Goal: Task Accomplishment & Management: Use online tool/utility

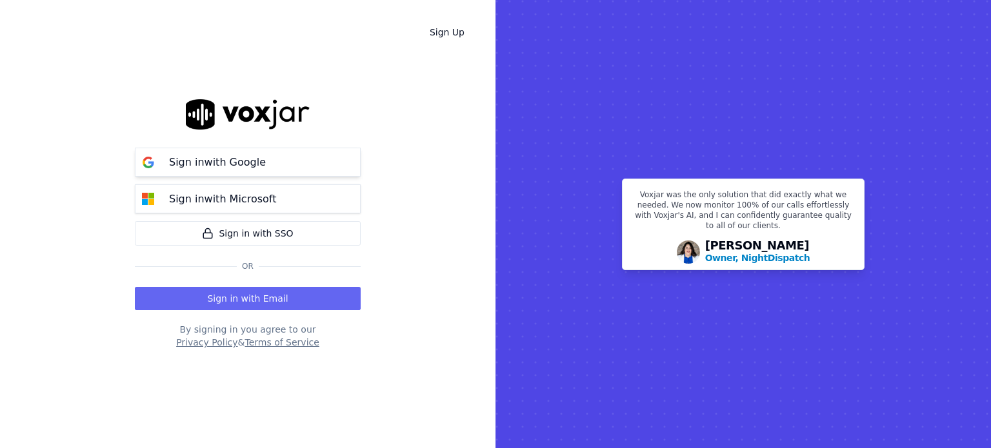
click at [239, 168] on p "Sign in with Google" at bounding box center [217, 162] width 97 height 15
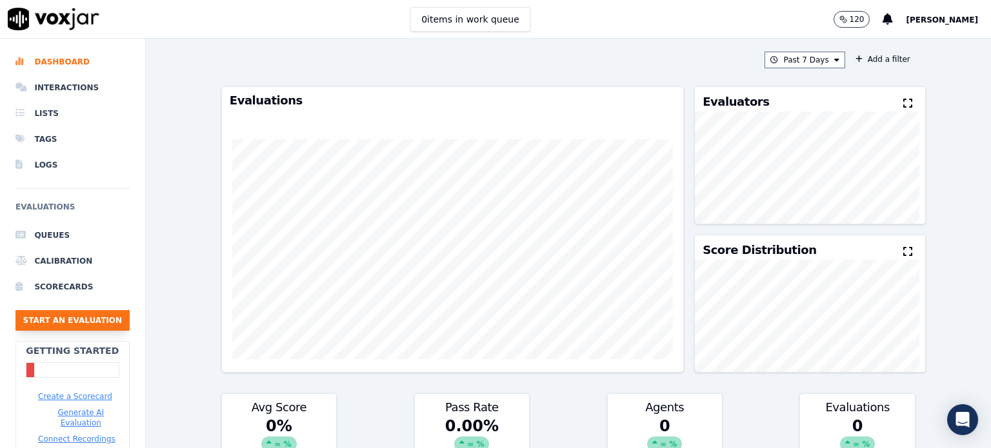
click at [58, 328] on button "Start an Evaluation" at bounding box center [72, 320] width 114 height 21
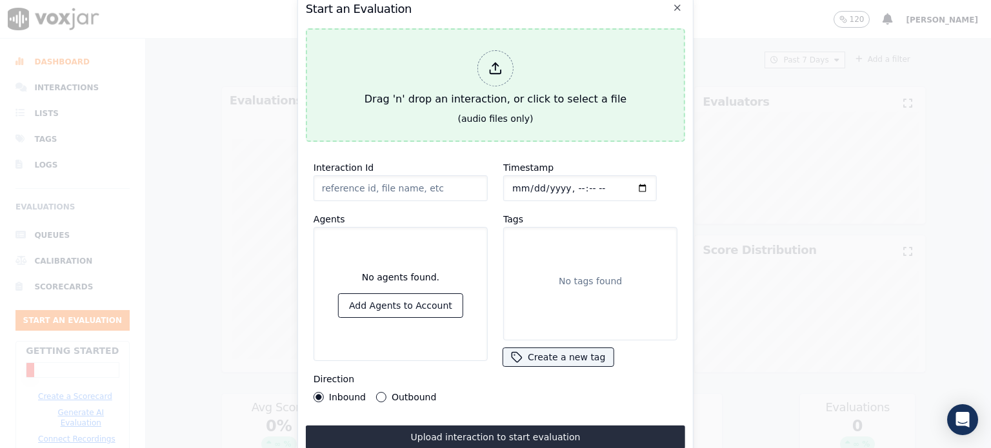
click at [506, 69] on div at bounding box center [495, 68] width 36 height 36
type input "1755606488.409126.mp3"
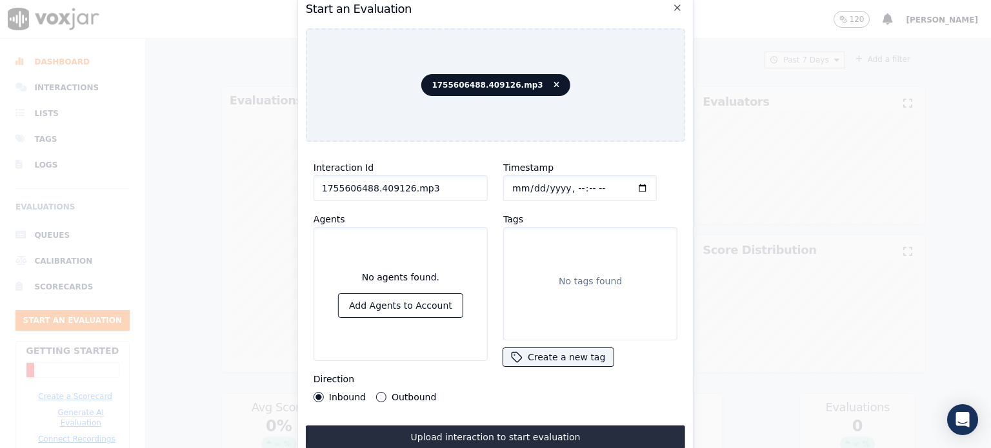
click at [396, 393] on label "Outbound" at bounding box center [414, 397] width 45 height 9
click at [386, 392] on button "Outbound" at bounding box center [381, 397] width 10 height 10
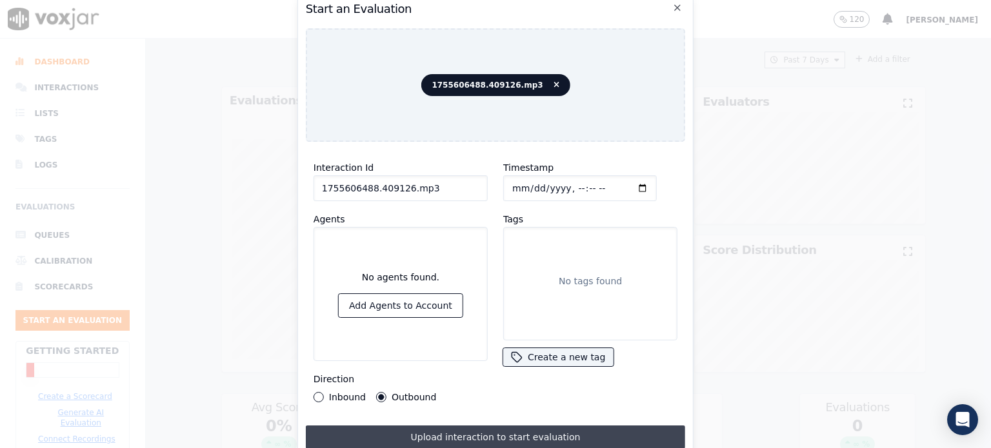
click at [464, 428] on button "Upload interaction to start evaluation" at bounding box center [495, 437] width 379 height 23
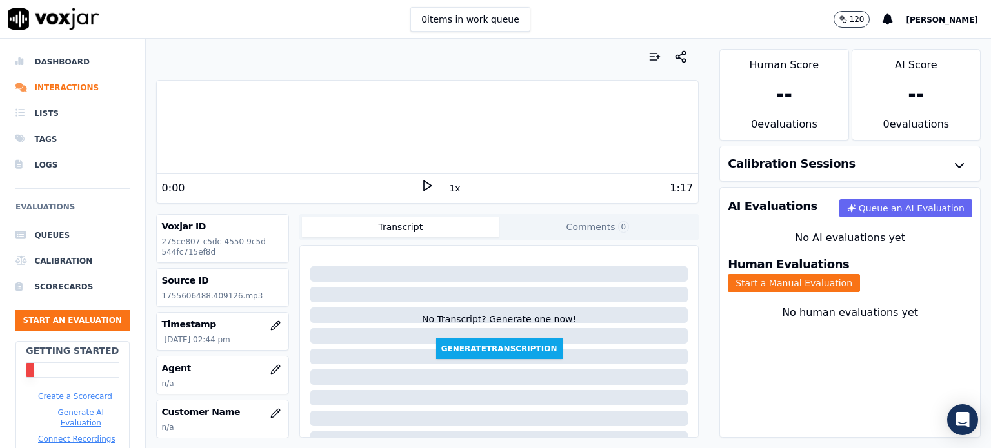
click at [424, 181] on icon at bounding box center [427, 185] width 13 height 13
click at [424, 188] on rect at bounding box center [425, 185] width 2 height 8
click at [464, 355] on button "Generate Transcription" at bounding box center [499, 349] width 126 height 21
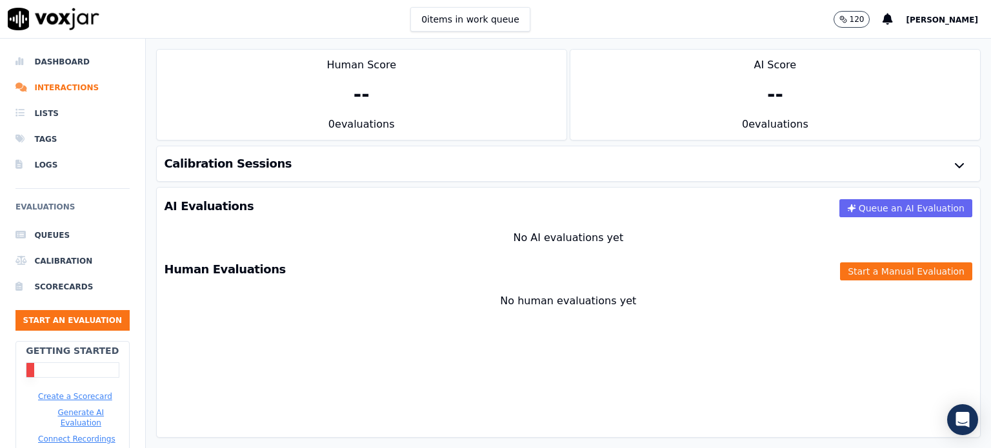
scroll to position [119, 0]
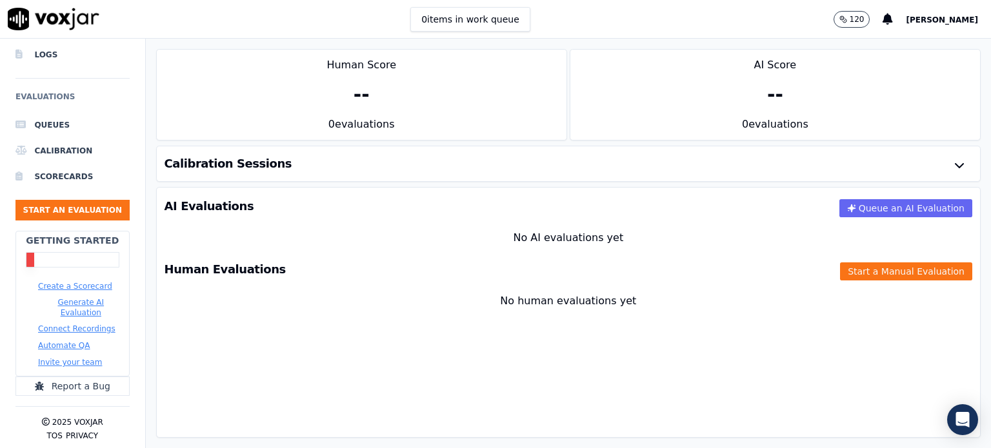
click at [208, 166] on h3 "Calibration Sessions" at bounding box center [228, 164] width 128 height 12
click at [951, 160] on icon "button" at bounding box center [958, 165] width 15 height 15
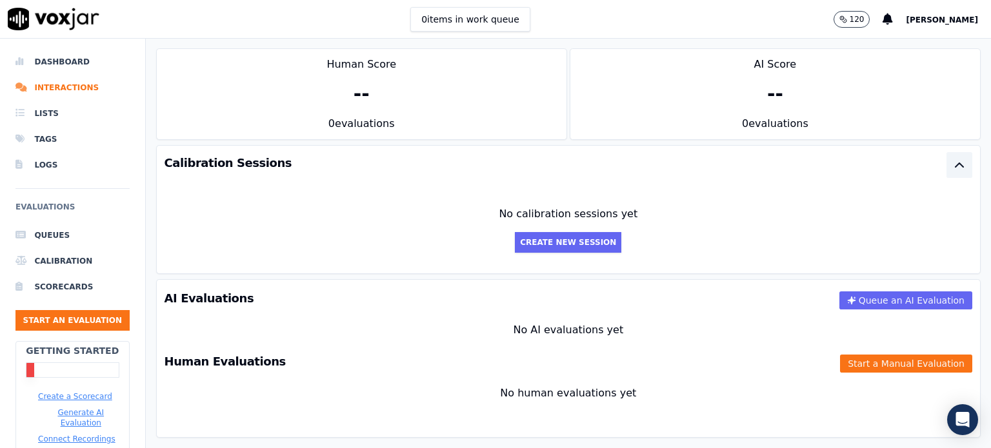
scroll to position [0, 0]
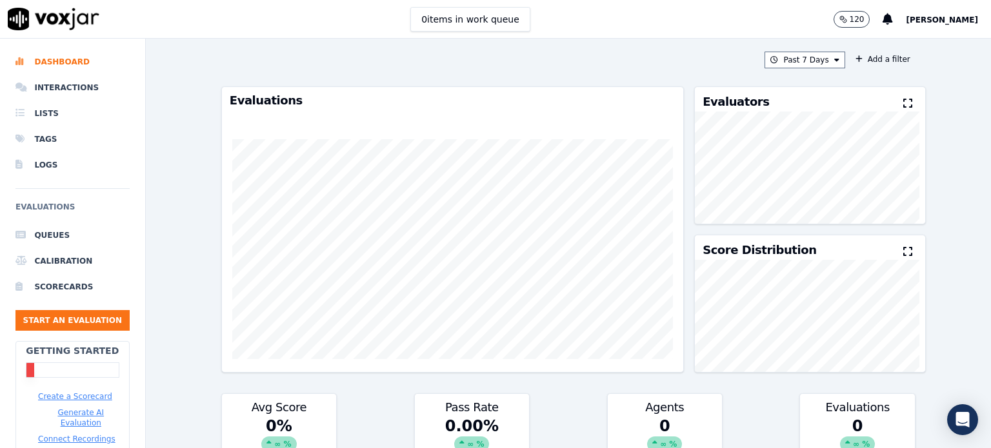
scroll to position [65, 0]
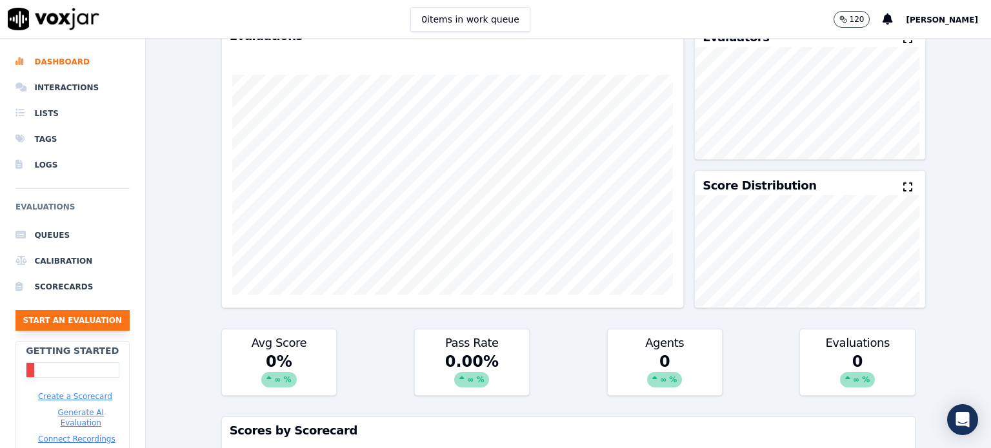
click at [45, 324] on button "Start an Evaluation" at bounding box center [72, 320] width 114 height 21
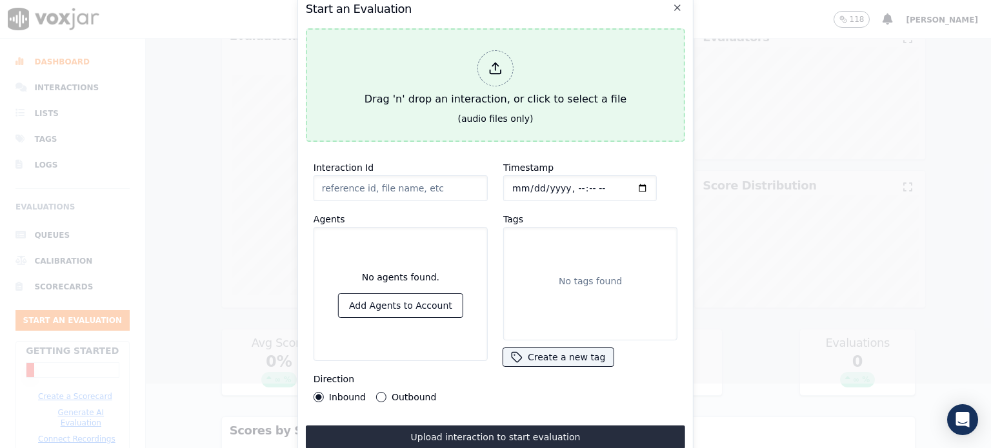
click at [508, 86] on div "Drag 'n' drop an interaction, or click to select a file" at bounding box center [495, 78] width 272 height 67
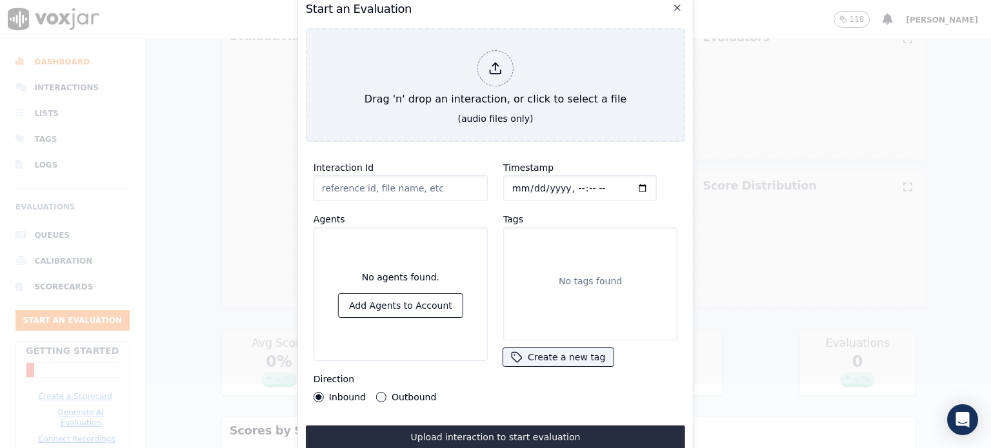
type input "1755606862.422816.mp3"
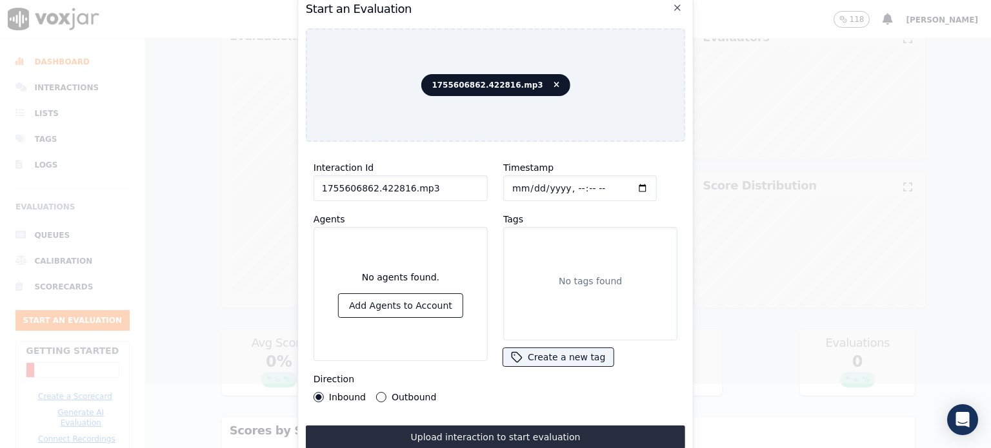
click at [413, 396] on label "Outbound" at bounding box center [414, 397] width 45 height 9
click at [386, 396] on button "Outbound" at bounding box center [381, 397] width 10 height 10
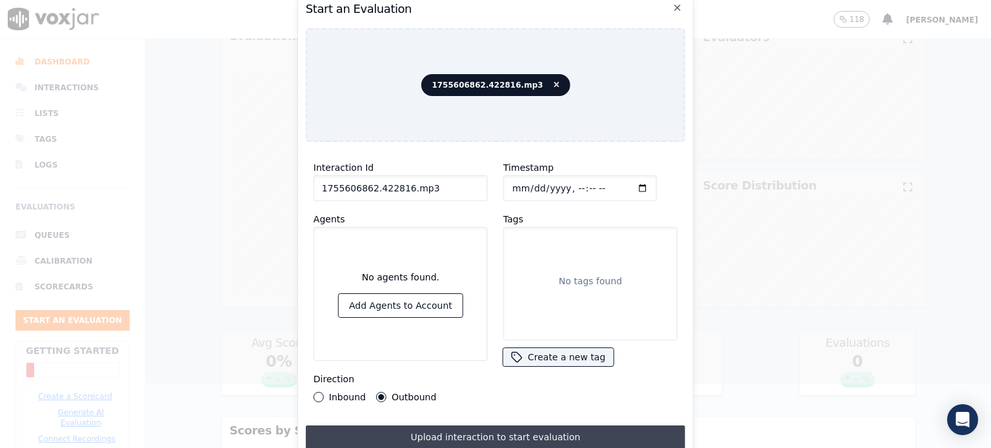
click at [450, 433] on button "Upload interaction to start evaluation" at bounding box center [495, 437] width 379 height 23
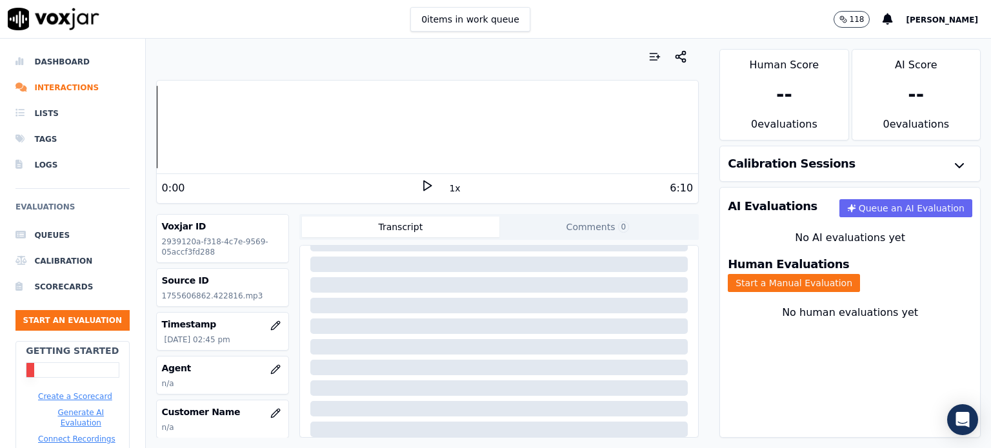
click at [824, 163] on div "Calibration Sessions" at bounding box center [850, 163] width 260 height 35
click at [951, 160] on icon "button" at bounding box center [958, 165] width 15 height 15
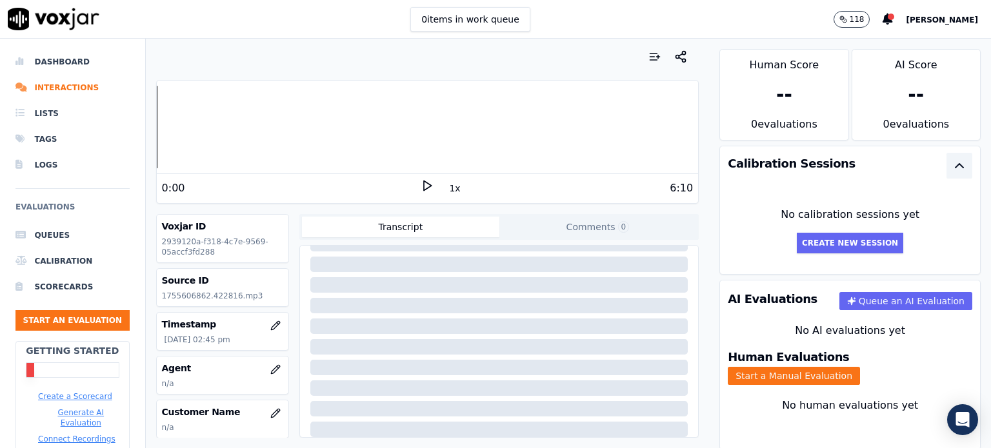
click at [955, 164] on icon "button" at bounding box center [959, 166] width 8 height 4
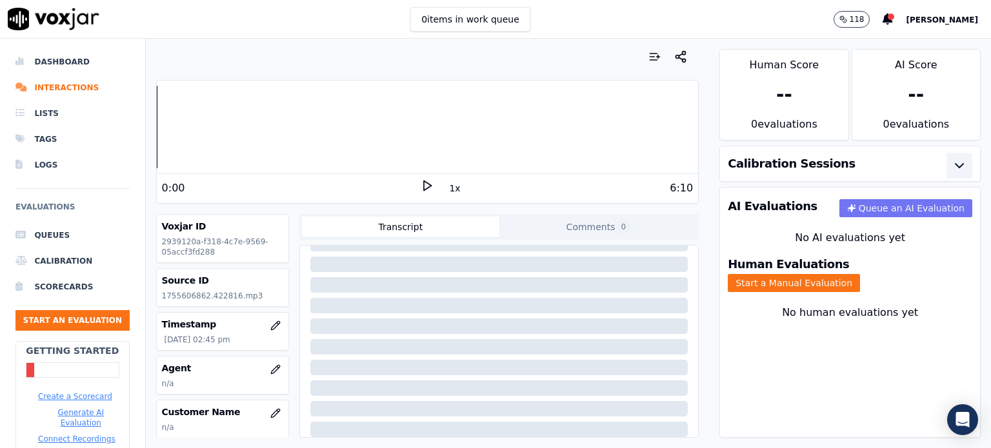
click at [887, 212] on button "Queue an AI Evaluation" at bounding box center [905, 208] width 133 height 18
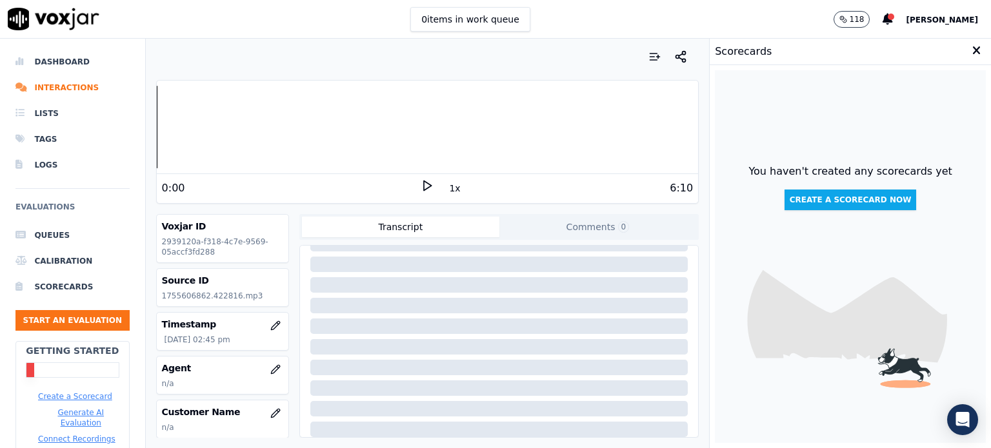
click at [972, 49] on icon at bounding box center [976, 51] width 8 height 12
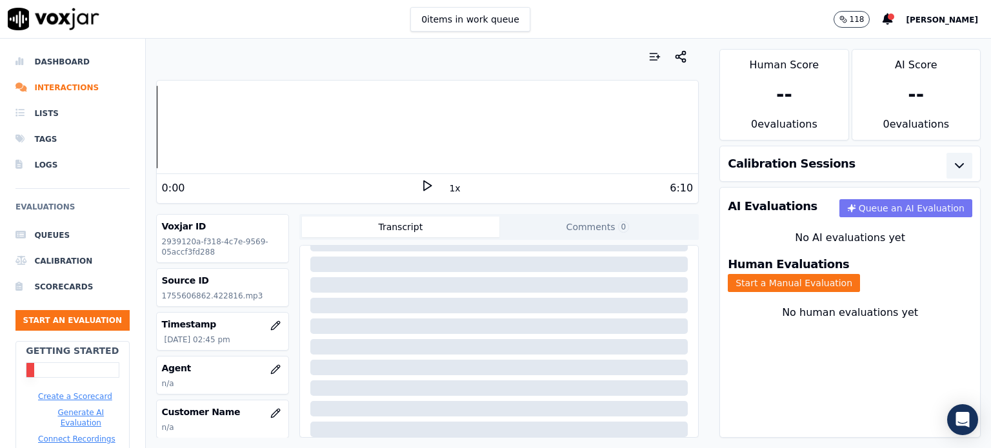
click at [854, 212] on button "Queue an AI Evaluation" at bounding box center [905, 208] width 133 height 18
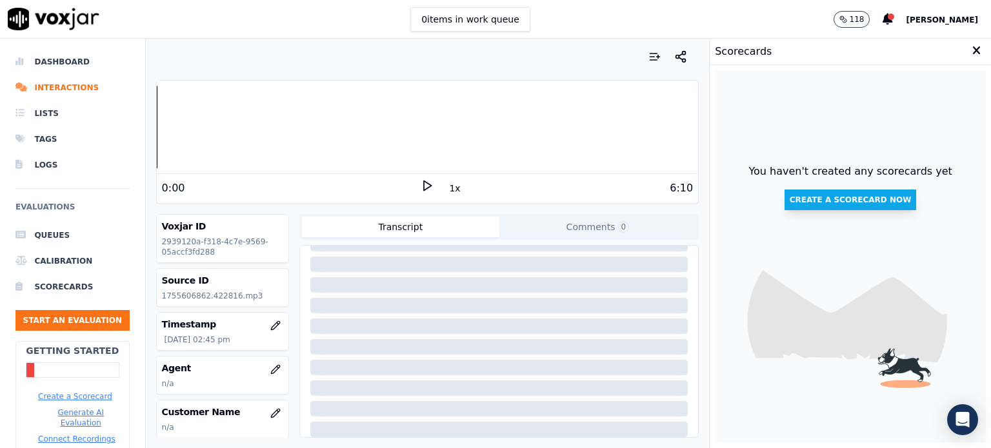
click at [852, 203] on button "Create a scorecard now" at bounding box center [850, 200] width 132 height 21
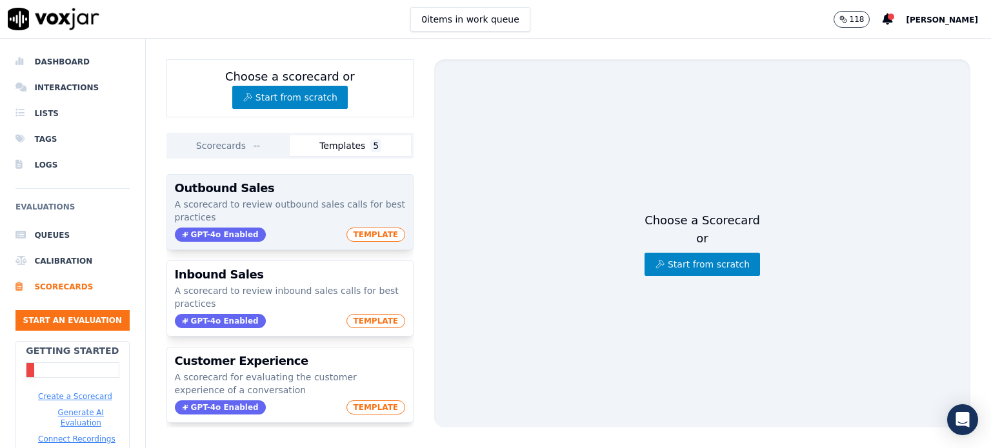
click at [297, 230] on div "GPT-4o Enabled TEMPLATE" at bounding box center [290, 235] width 230 height 14
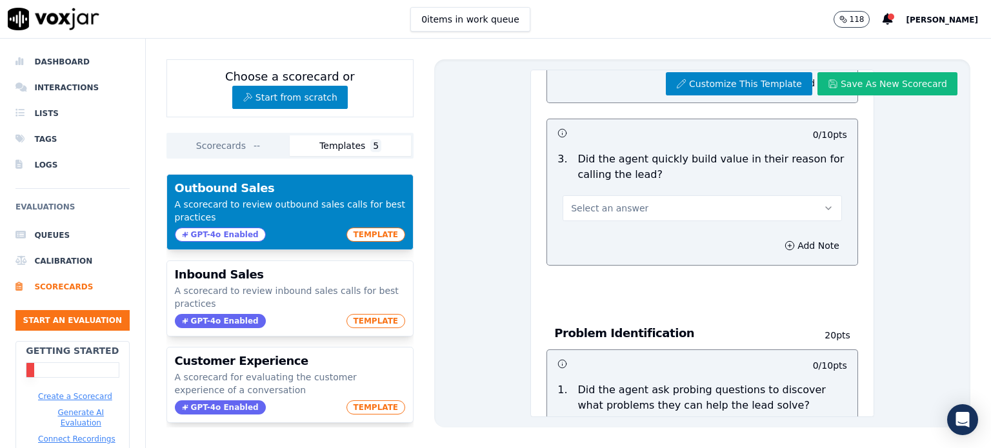
scroll to position [297, 0]
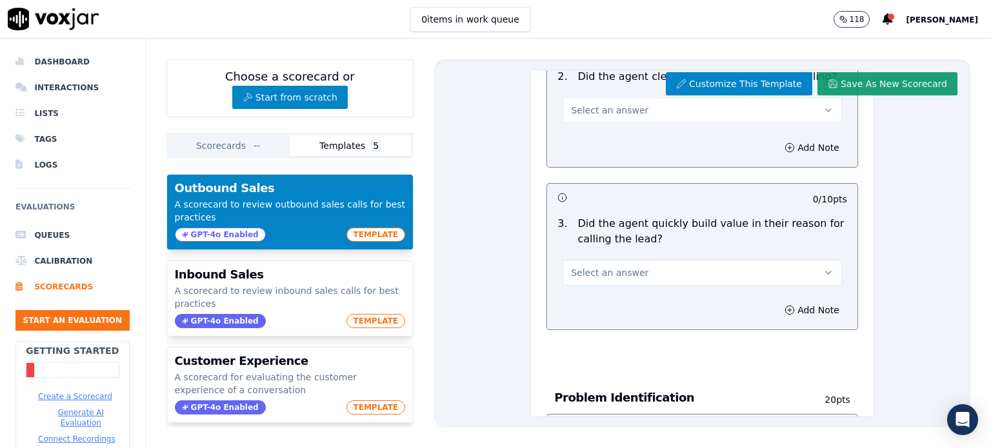
click at [854, 86] on button "Save As New Scorecard" at bounding box center [887, 83] width 140 height 23
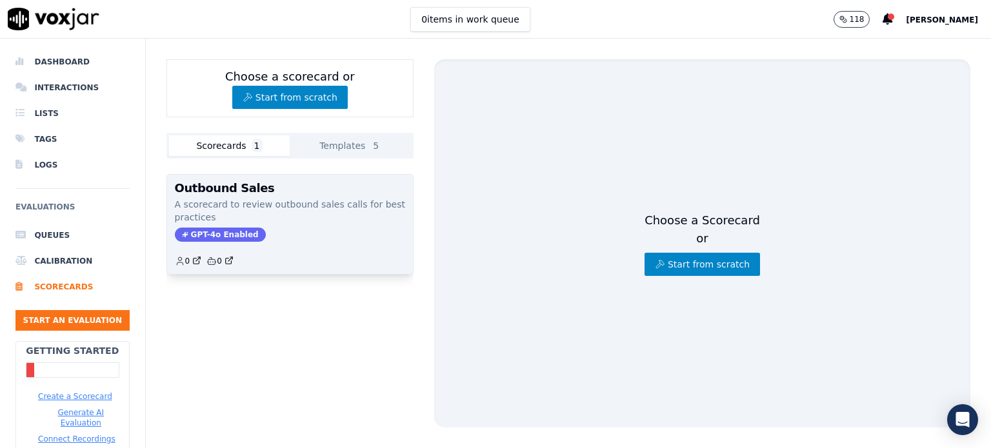
click at [255, 210] on p "A scorecard to review outbound sales calls for best practices" at bounding box center [290, 211] width 230 height 26
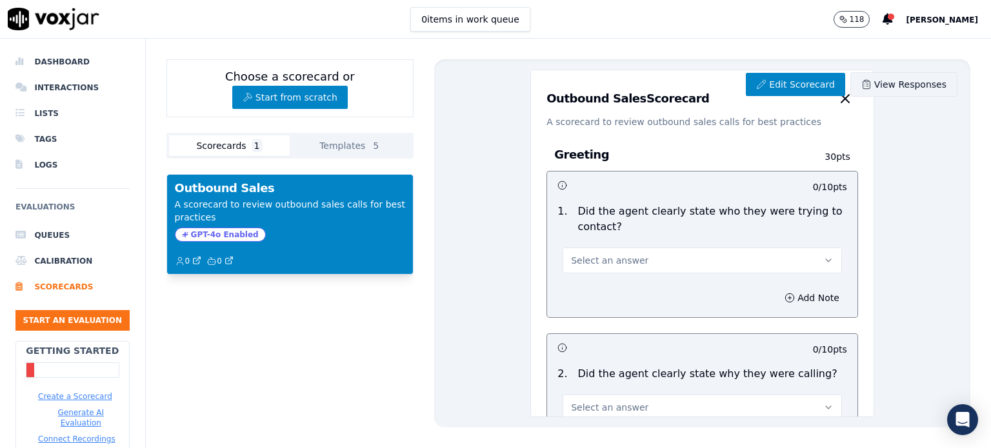
click at [884, 87] on link "View Responses" at bounding box center [903, 84] width 107 height 25
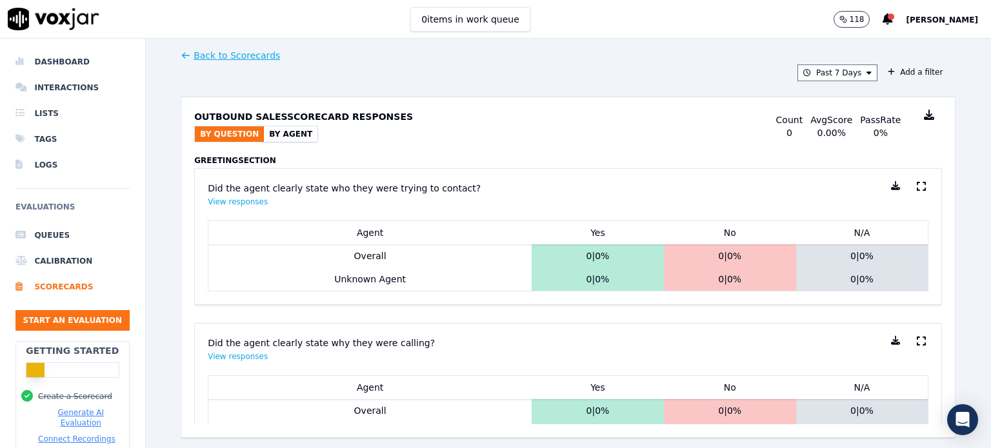
click at [208, 54] on link "Back to Scorecards" at bounding box center [230, 55] width 99 height 13
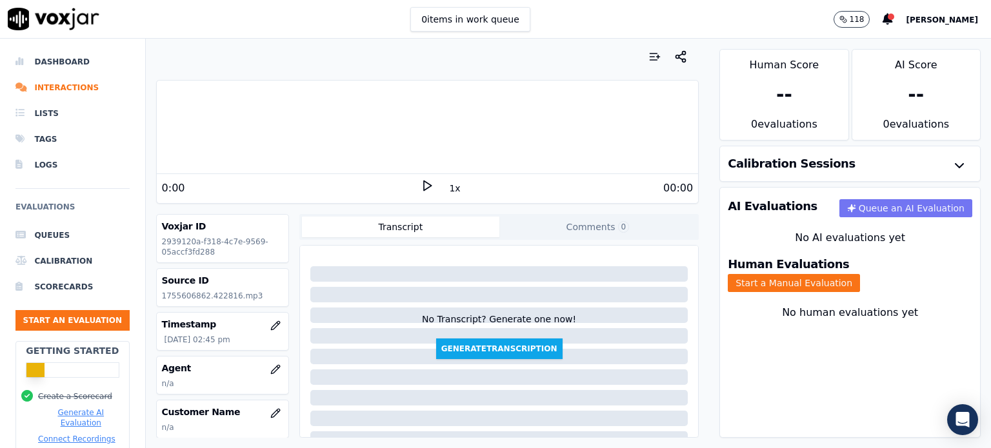
click at [878, 212] on button "Queue an AI Evaluation" at bounding box center [905, 208] width 133 height 18
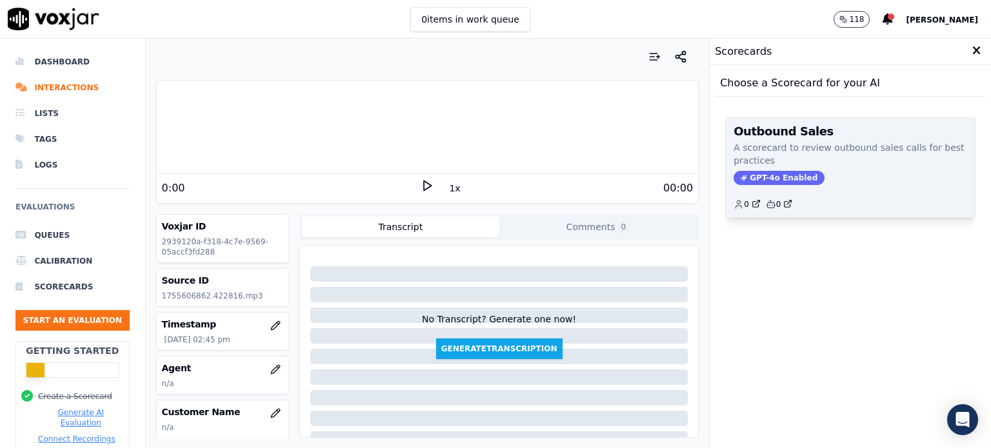
click at [795, 185] on div "Outbound Sales A scorecard to review outbound sales calls for best practices GP…" at bounding box center [850, 167] width 249 height 99
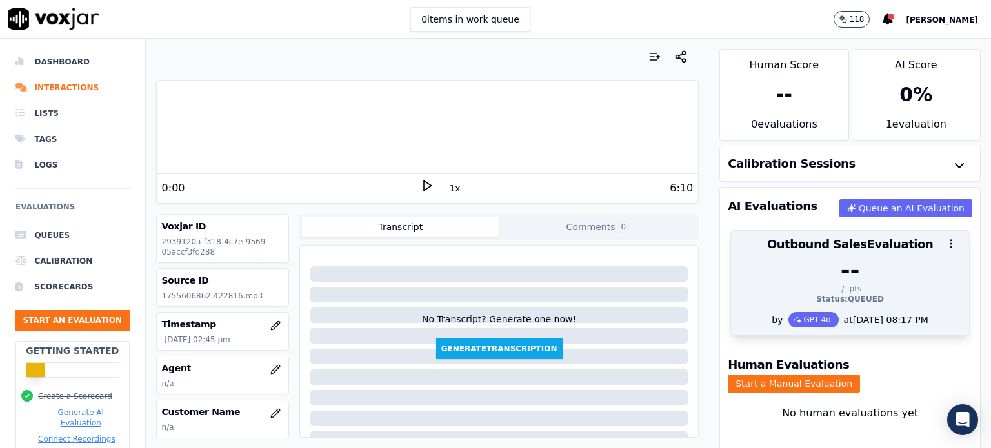
click at [945, 243] on icon "button" at bounding box center [951, 244] width 12 height 12
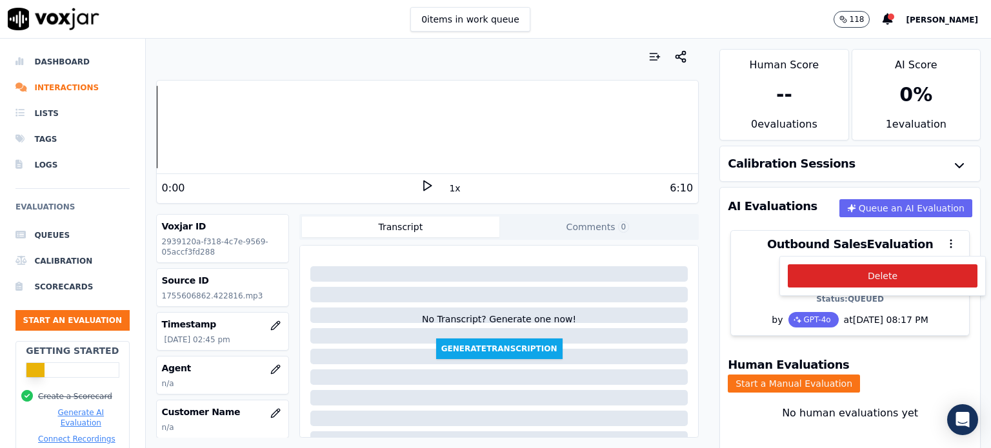
click at [797, 215] on div "AI Evaluations Queue an AI Evaluation" at bounding box center [850, 206] width 260 height 37
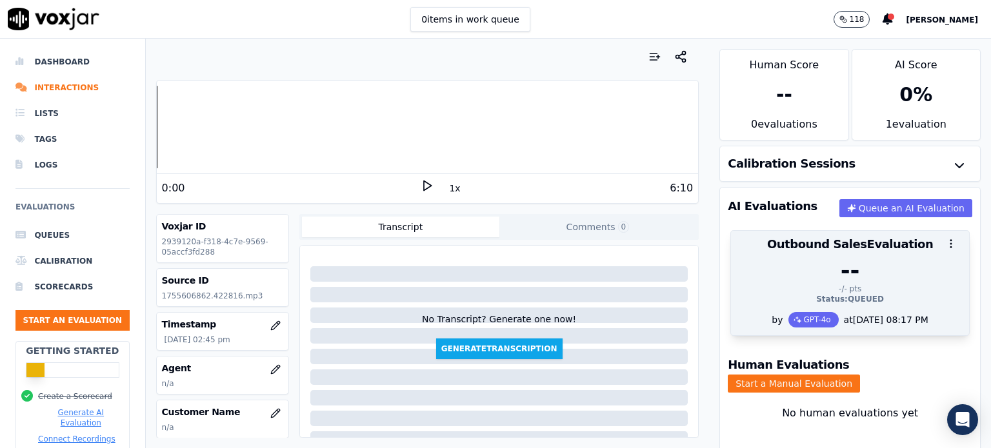
click at [821, 277] on div "--" at bounding box center [850, 271] width 223 height 26
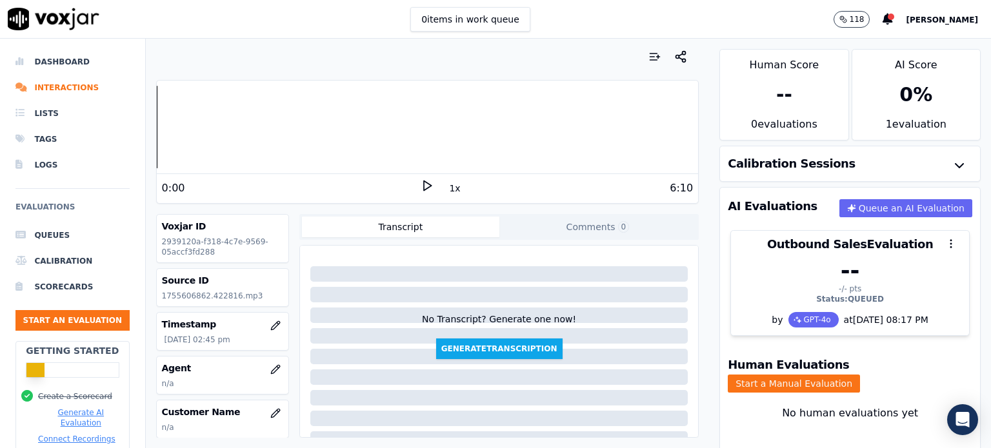
click at [425, 190] on icon at bounding box center [427, 185] width 13 height 13
drag, startPoint x: 372, startPoint y: 196, endPoint x: 306, endPoint y: 203, distance: 66.2
click at [306, 203] on div "Your browser does not support the audio element. 0:00 1x 6:10" at bounding box center [427, 142] width 543 height 124
click at [423, 186] on icon at bounding box center [427, 185] width 13 height 13
click at [446, 185] on button "1x" at bounding box center [454, 188] width 16 height 18
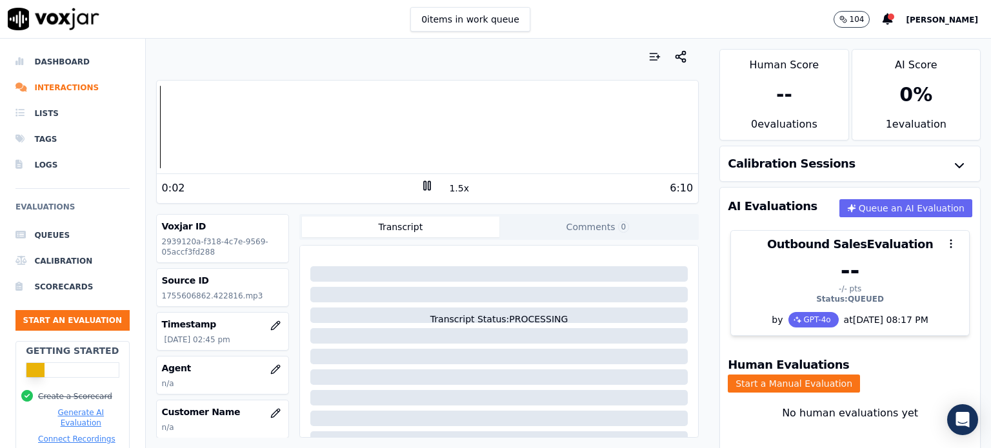
click at [451, 191] on button "1.5x" at bounding box center [458, 188] width 25 height 18
click at [451, 191] on button "2x" at bounding box center [454, 188] width 16 height 18
click at [451, 191] on button "1x" at bounding box center [454, 188] width 16 height 18
click at [451, 192] on button "1.5x" at bounding box center [458, 188] width 25 height 18
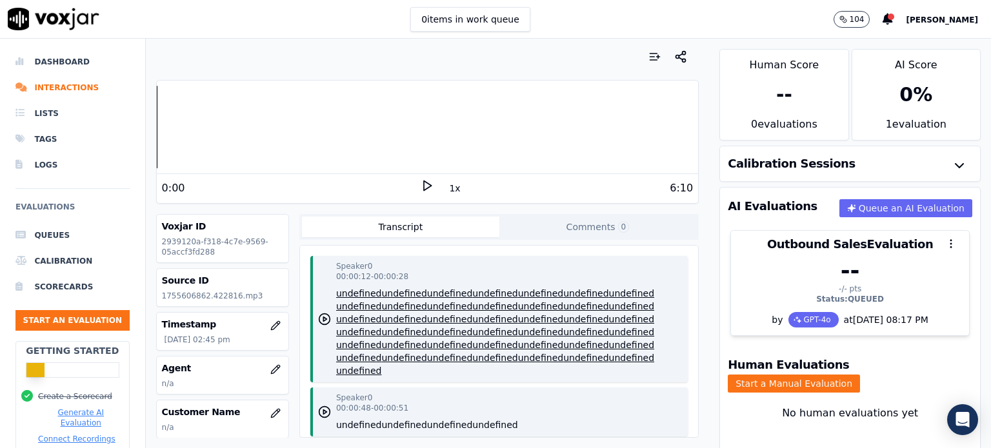
click at [888, 118] on div "1 evaluation" at bounding box center [916, 128] width 128 height 23
click at [881, 126] on div "1 evaluation" at bounding box center [916, 128] width 128 height 23
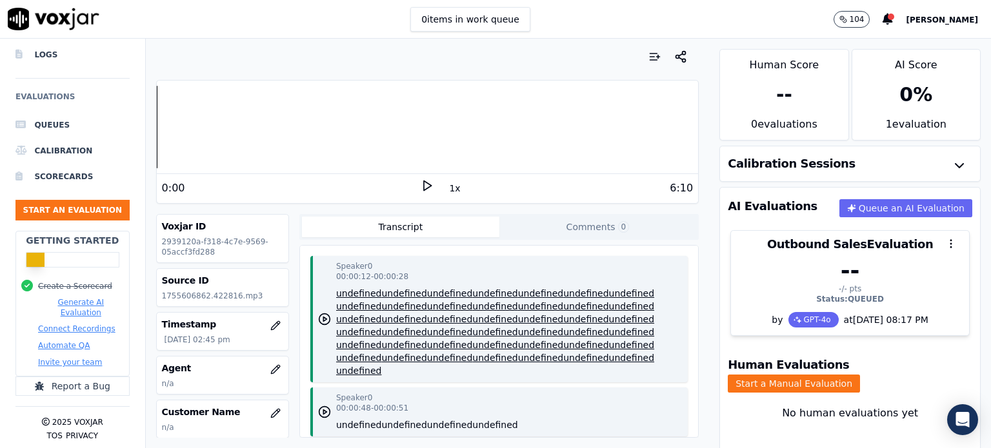
click at [74, 297] on button "Generate AI Evaluation" at bounding box center [81, 307] width 86 height 21
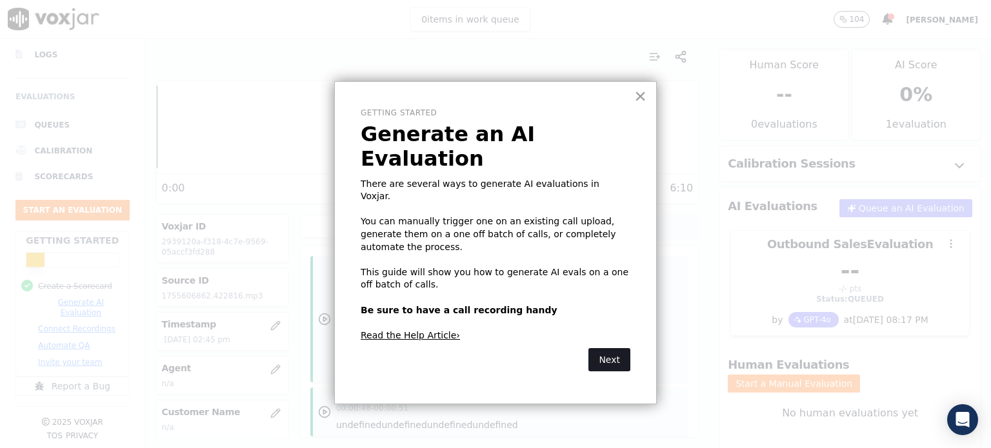
click at [599, 348] on button "Next" at bounding box center [609, 359] width 42 height 23
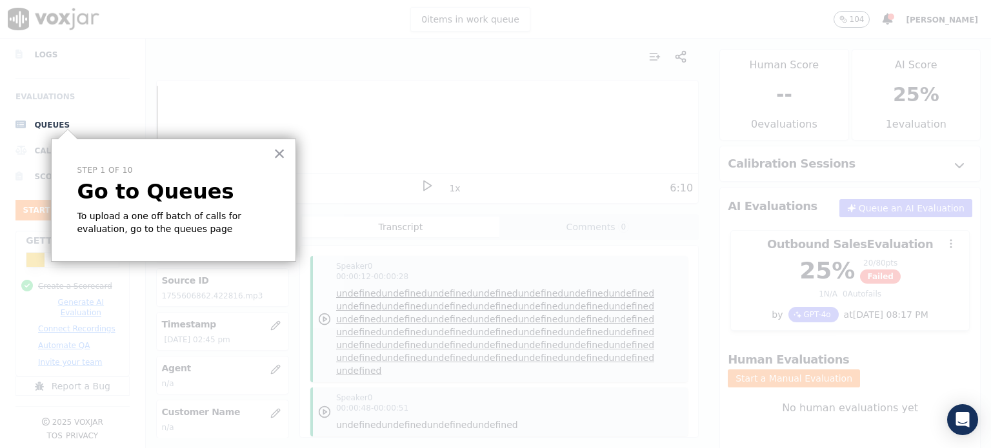
click at [204, 190] on p "Go to Queues" at bounding box center [173, 191] width 192 height 25
click at [276, 151] on button "×" at bounding box center [280, 153] width 12 height 21
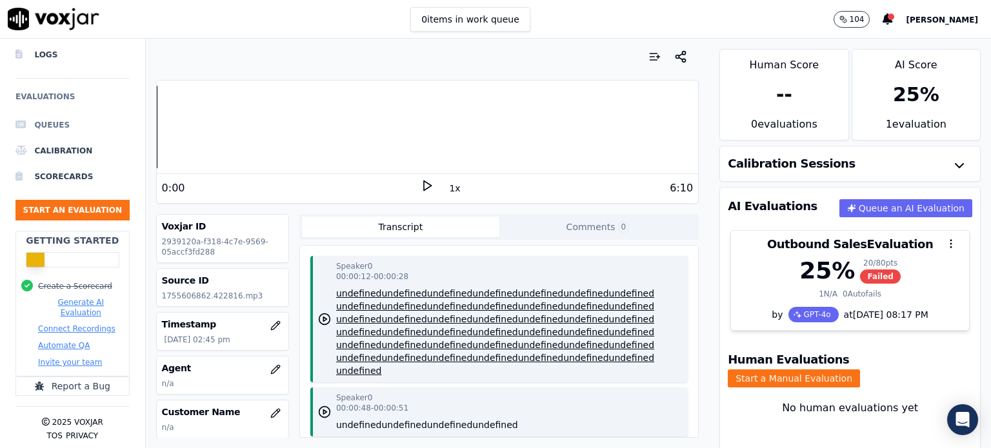
click at [46, 118] on li "Queues" at bounding box center [72, 125] width 114 height 26
